Goal: Communication & Community: Connect with others

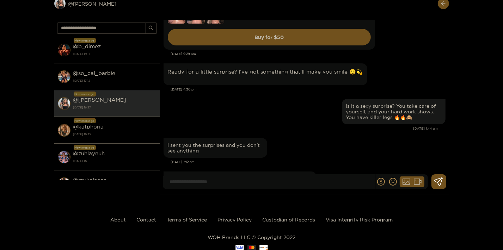
scroll to position [24868, 0]
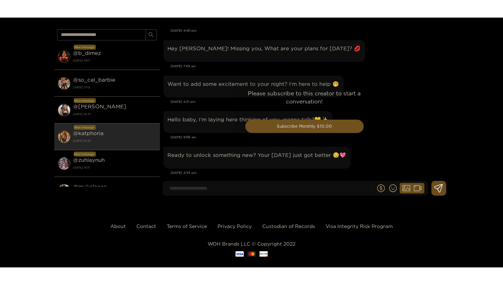
scroll to position [1602, 0]
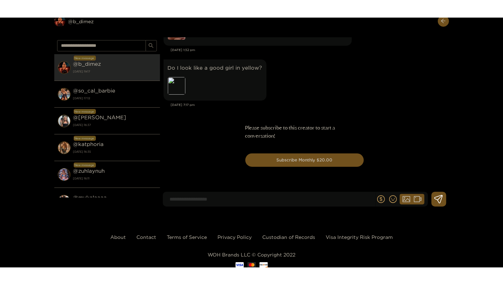
scroll to position [5248, 0]
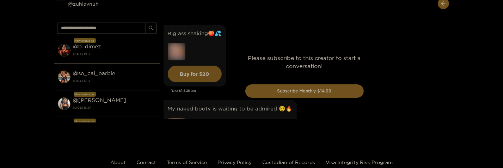
scroll to position [2265, 0]
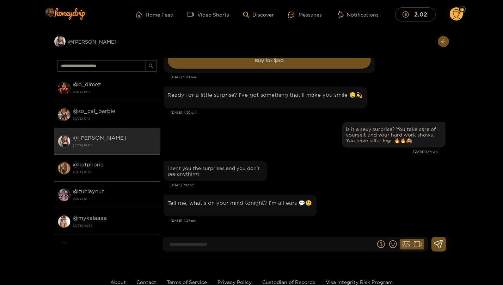
scroll to position [772, 0]
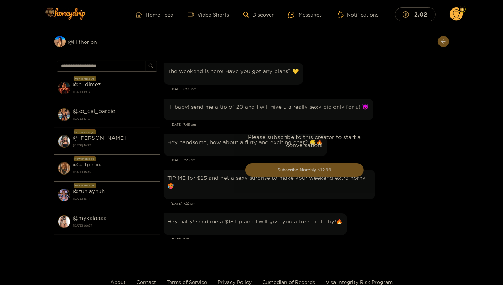
scroll to position [796, 0]
